Goal: Check status: Check status

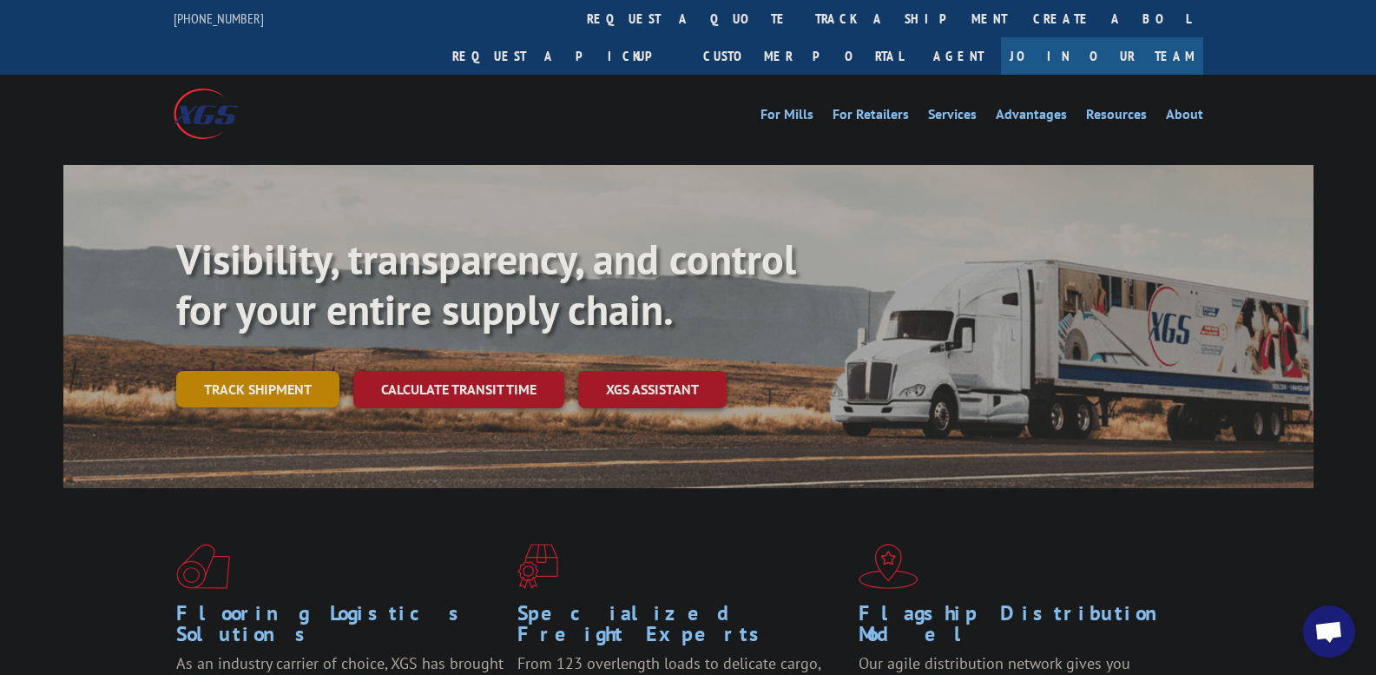
click at [269, 371] on link "Track shipment" at bounding box center [257, 389] width 163 height 36
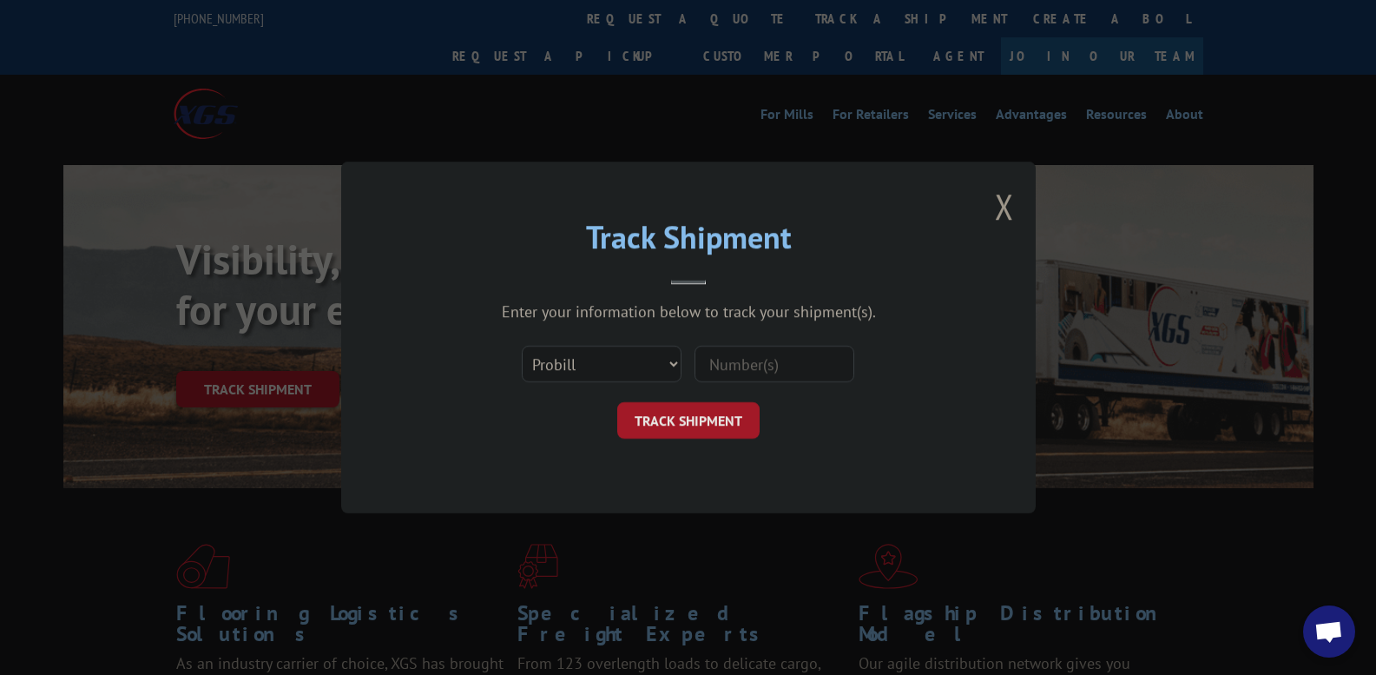
click at [772, 366] on input at bounding box center [775, 364] width 160 height 36
type input "17501820"
click button "TRACK SHIPMENT" at bounding box center [688, 420] width 142 height 36
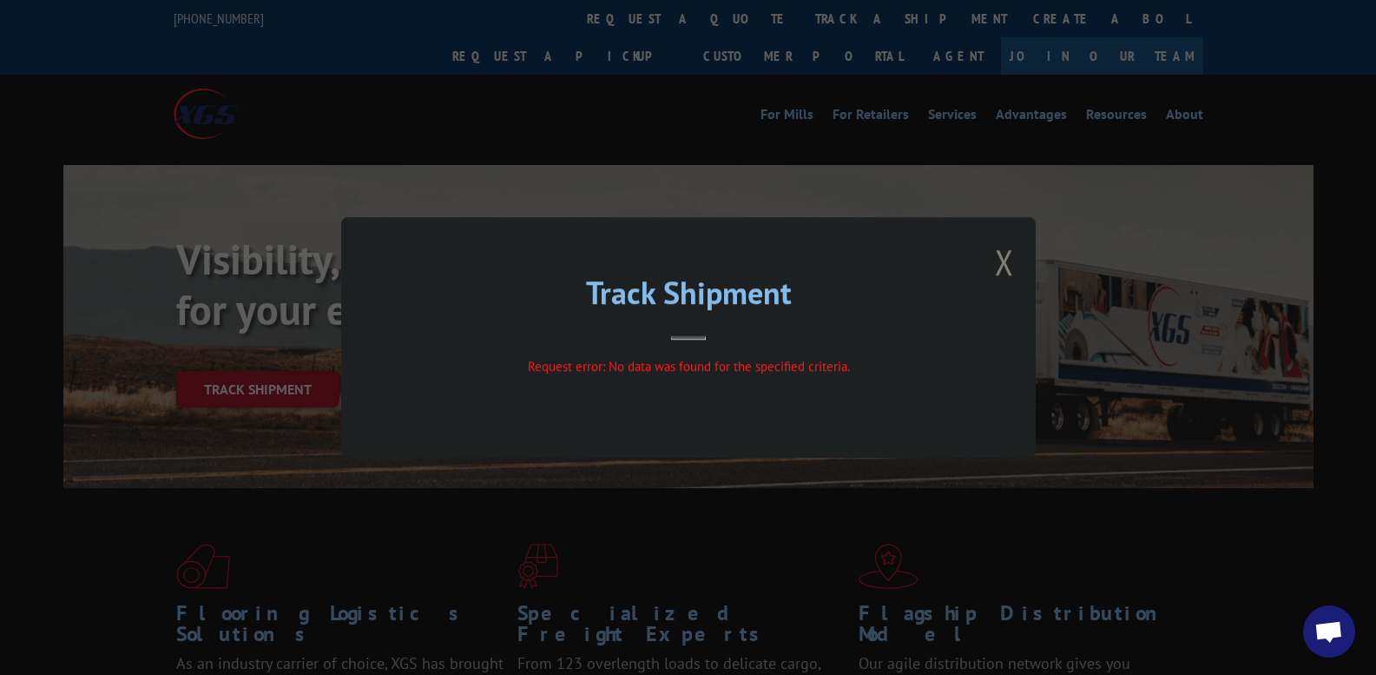
drag, startPoint x: 1025, startPoint y: 261, endPoint x: 1012, endPoint y: 264, distance: 12.4
click at [1022, 262] on div "Track Shipment Request error: No data was found for the specified criteria." at bounding box center [688, 337] width 695 height 241
click at [1012, 264] on button "Close modal" at bounding box center [1004, 262] width 19 height 46
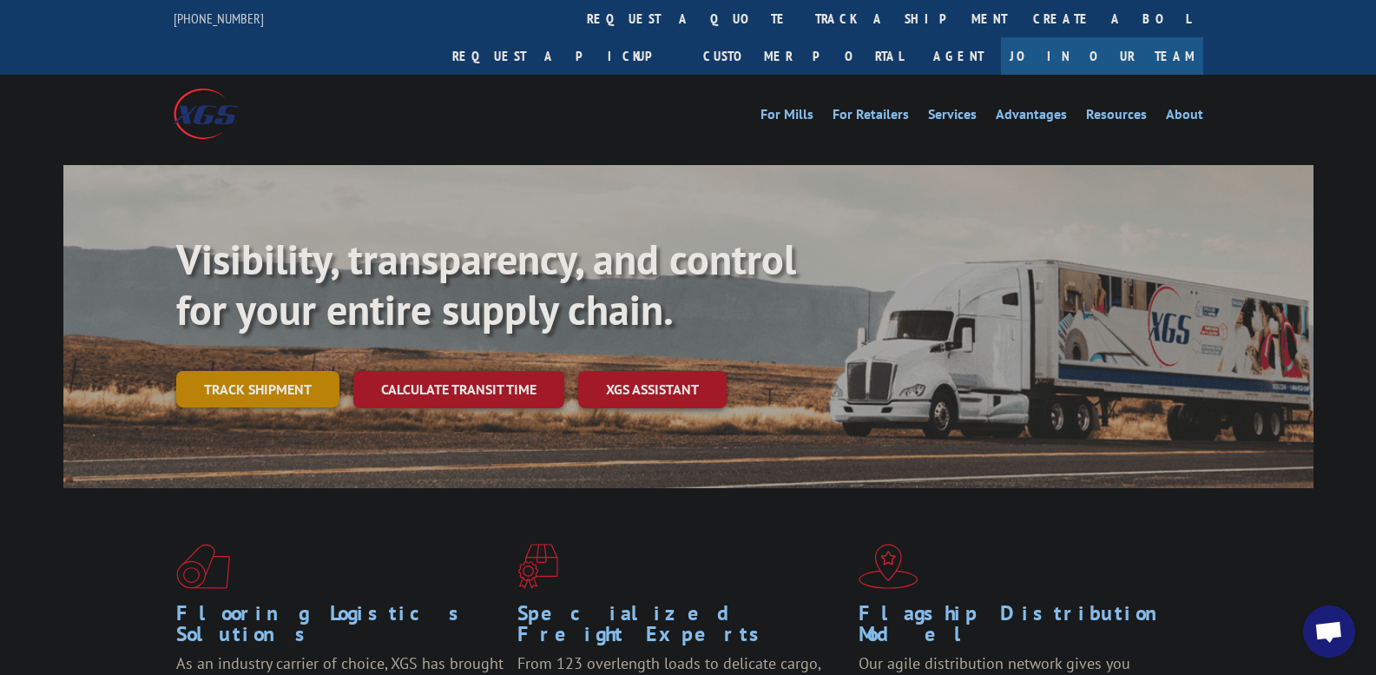
click at [285, 371] on link "Track shipment" at bounding box center [257, 389] width 163 height 36
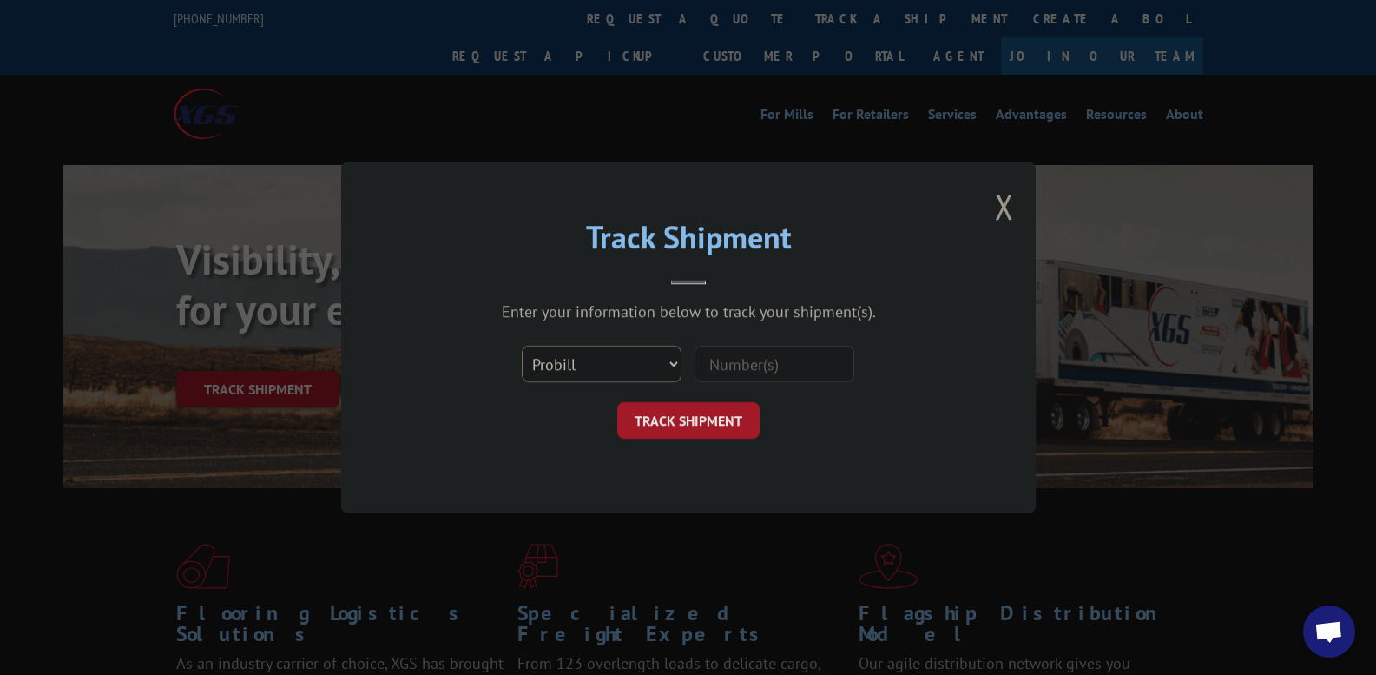
click at [621, 356] on select "Select category... Probill BOL PO" at bounding box center [602, 364] width 160 height 36
click at [522, 346] on select "Select category... Probill BOL PO" at bounding box center [602, 364] width 160 height 36
click at [775, 376] on input at bounding box center [775, 364] width 160 height 36
type input "17501820"
click at [716, 410] on button "TRACK SHIPMENT" at bounding box center [688, 420] width 142 height 36
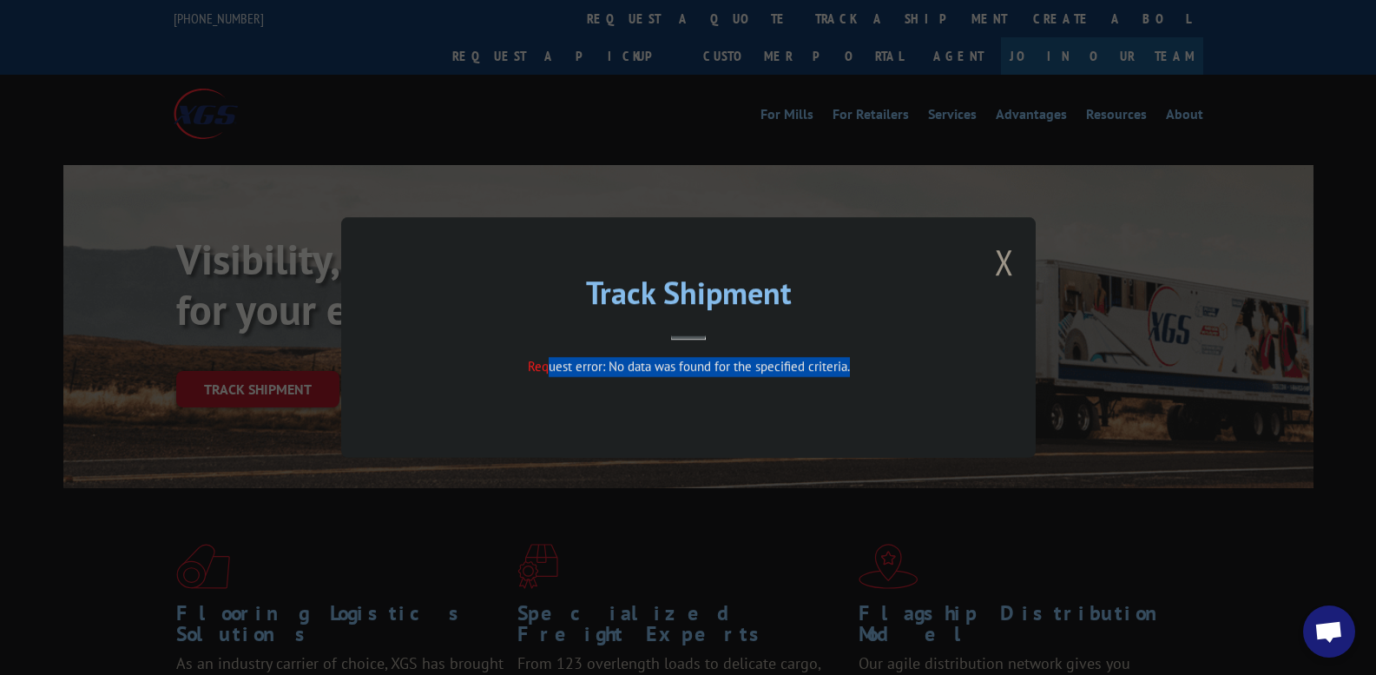
drag, startPoint x: 890, startPoint y: 366, endPoint x: 545, endPoint y: 379, distance: 345.0
click at [545, 379] on div "Request error: No data was found for the specified criteria." at bounding box center [688, 370] width 521 height 26
click at [783, 371] on span "Request error: No data was found for the specified criteria." at bounding box center [688, 366] width 322 height 16
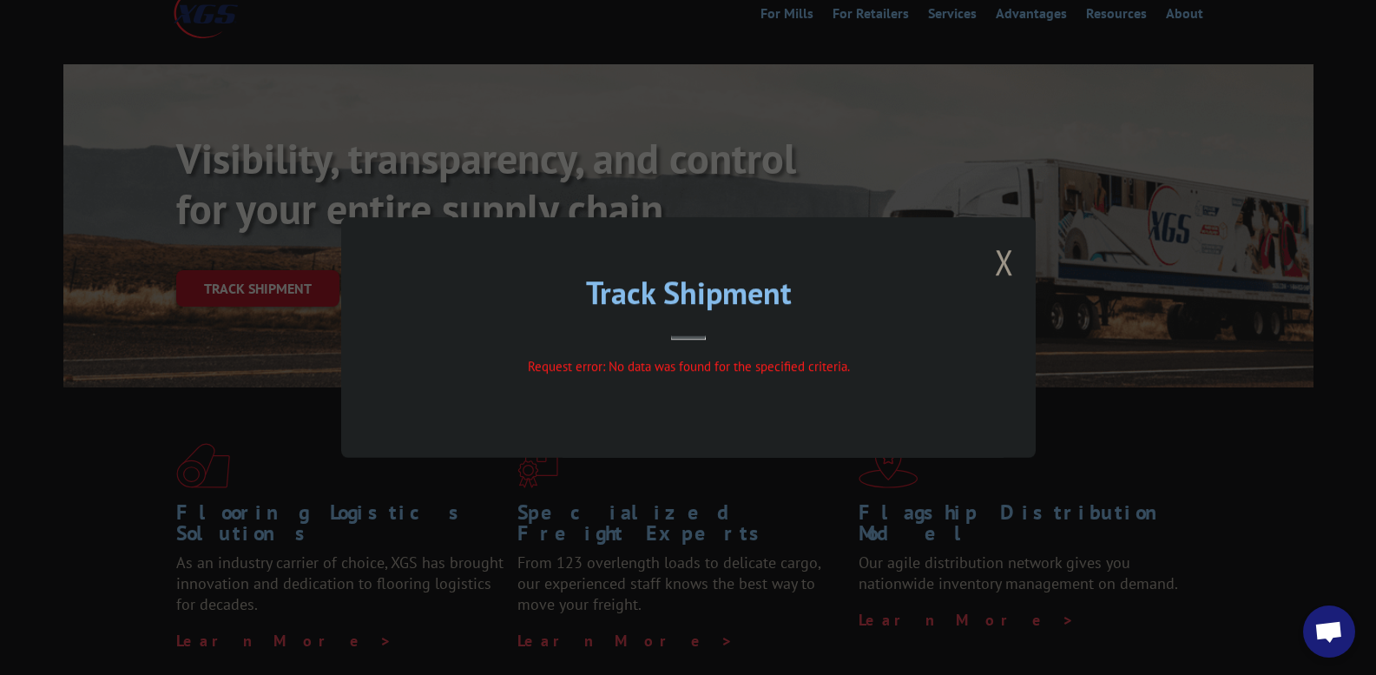
scroll to position [87, 0]
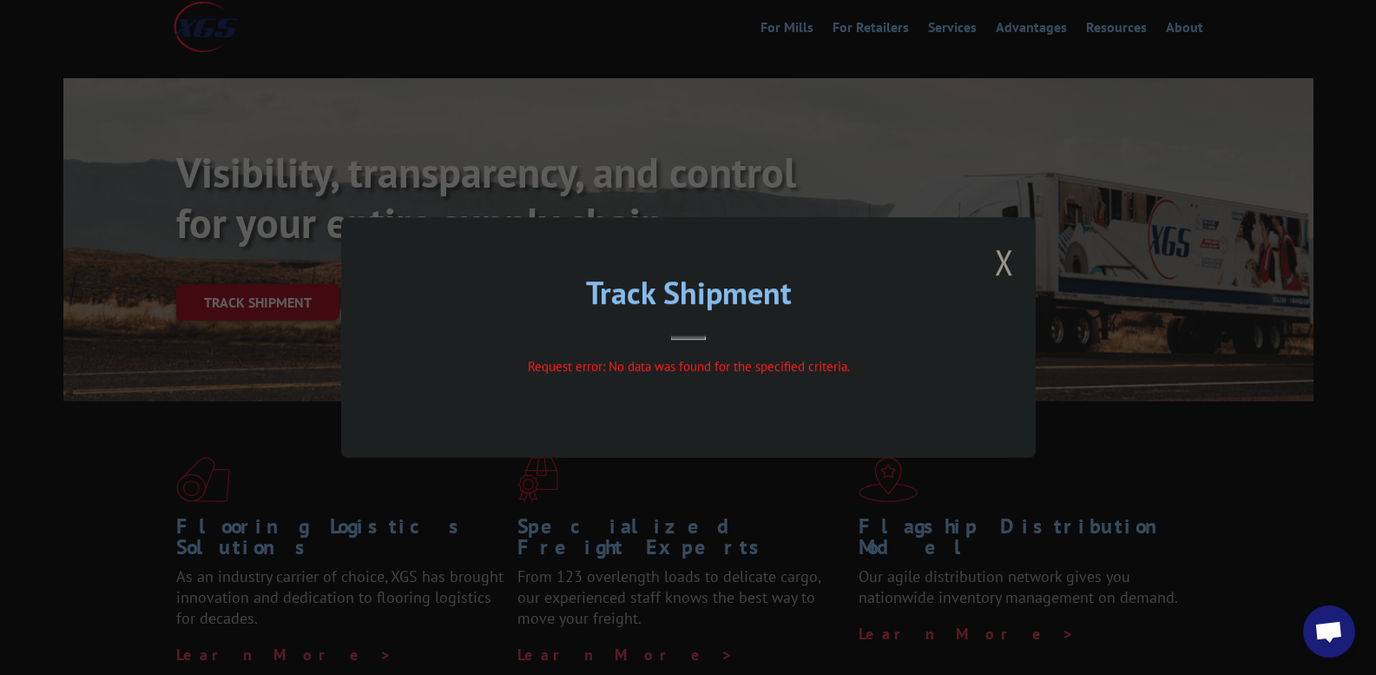
click at [1126, 274] on div "Track Shipment Request error: No data was found for the specified criteria." at bounding box center [688, 337] width 1376 height 675
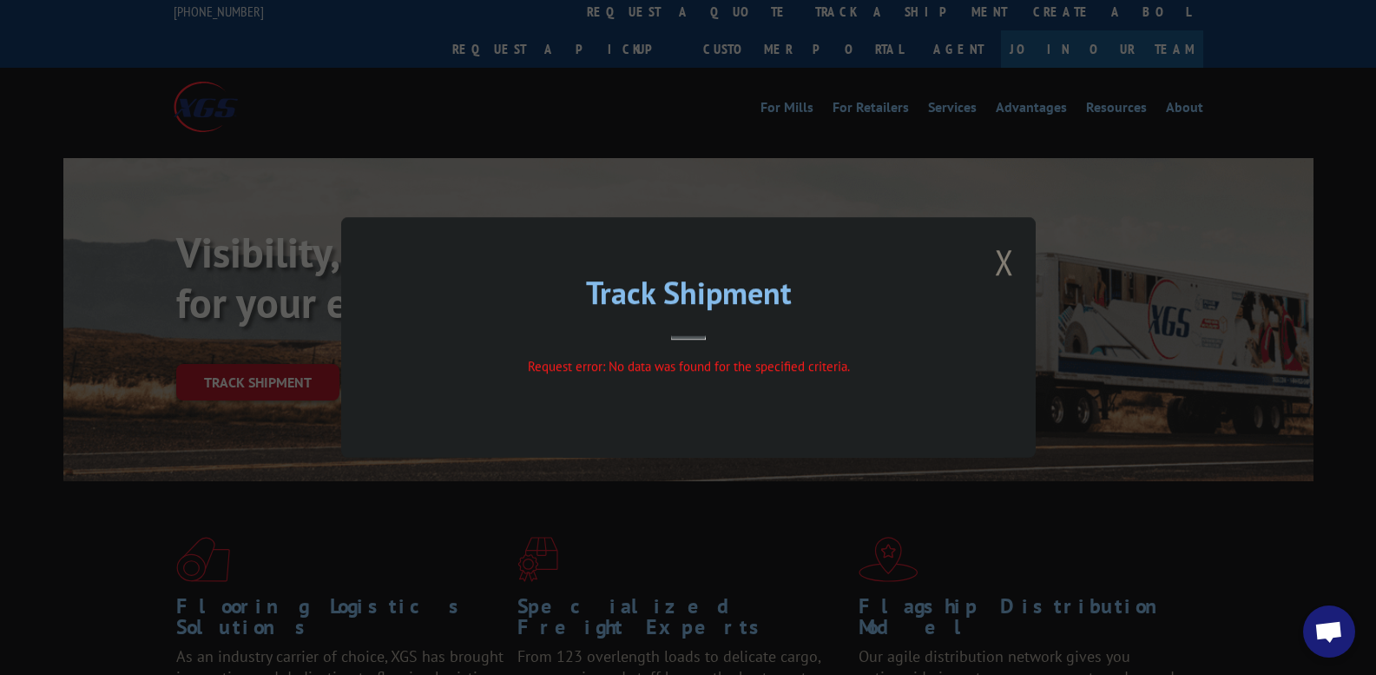
click at [1007, 258] on button "Close modal" at bounding box center [1004, 262] width 19 height 46
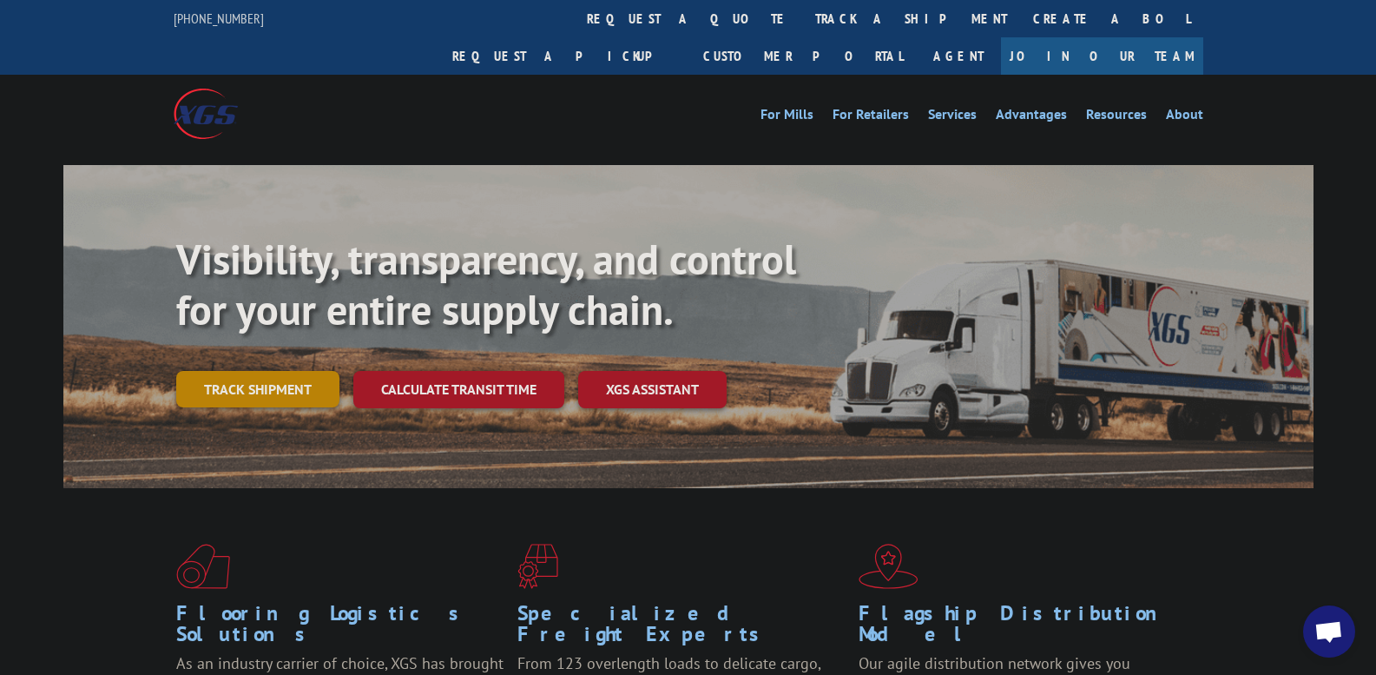
click at [301, 371] on link "Track shipment" at bounding box center [257, 389] width 163 height 36
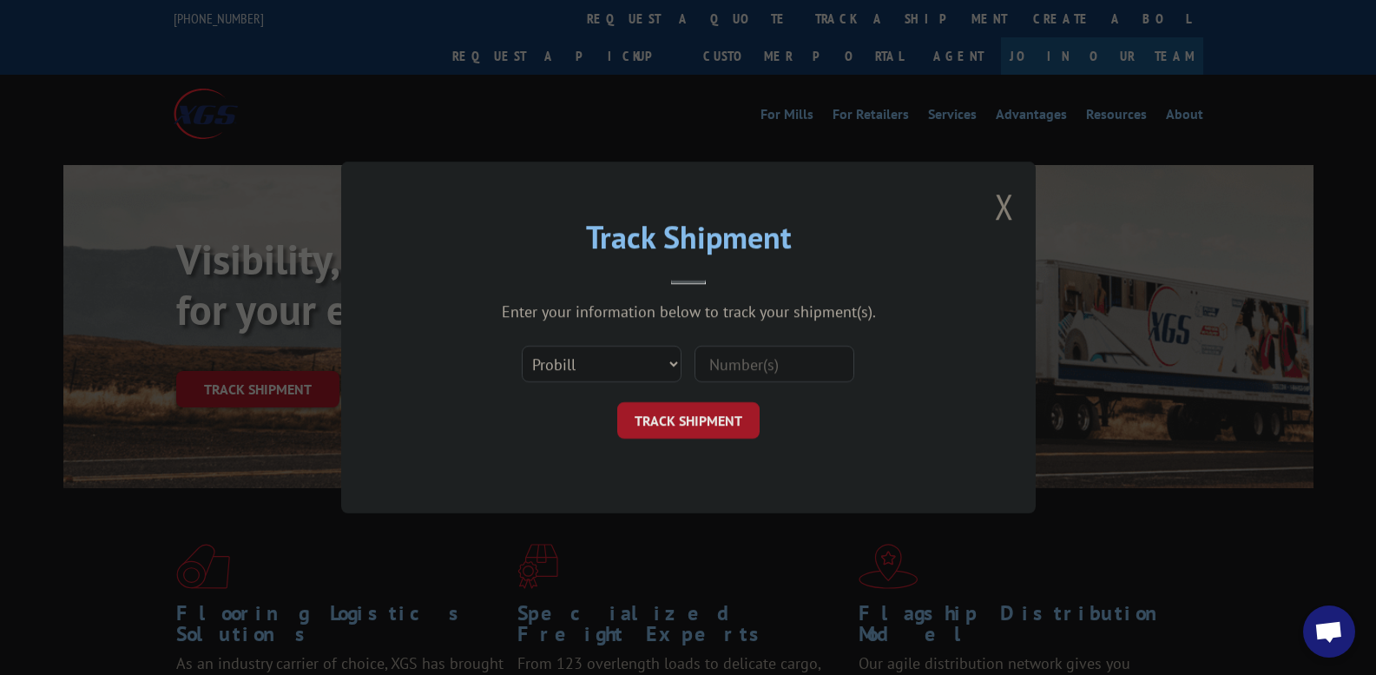
click at [999, 211] on button "Close modal" at bounding box center [1004, 206] width 19 height 46
